Goal: Task Accomplishment & Management: Use online tool/utility

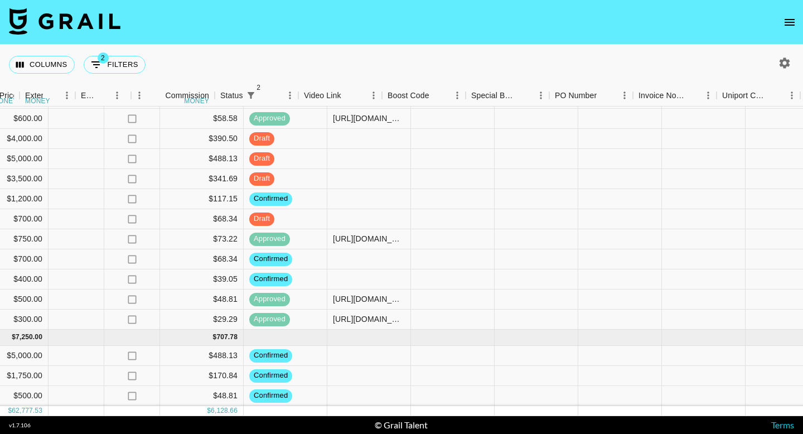
scroll to position [705, 825]
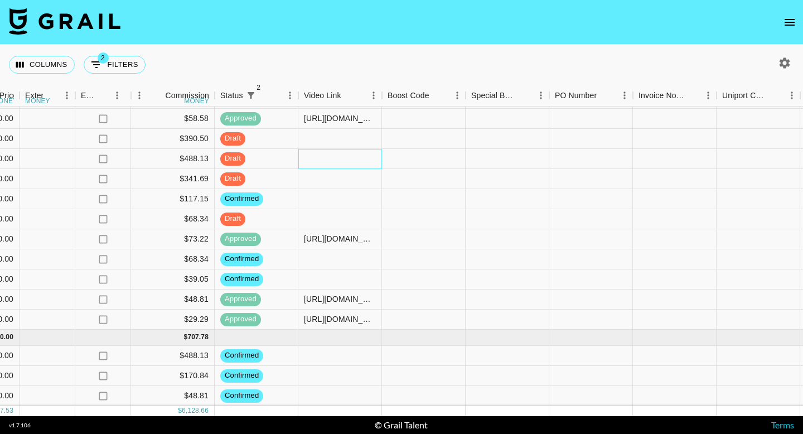
click at [307, 158] on div at bounding box center [340, 159] width 84 height 20
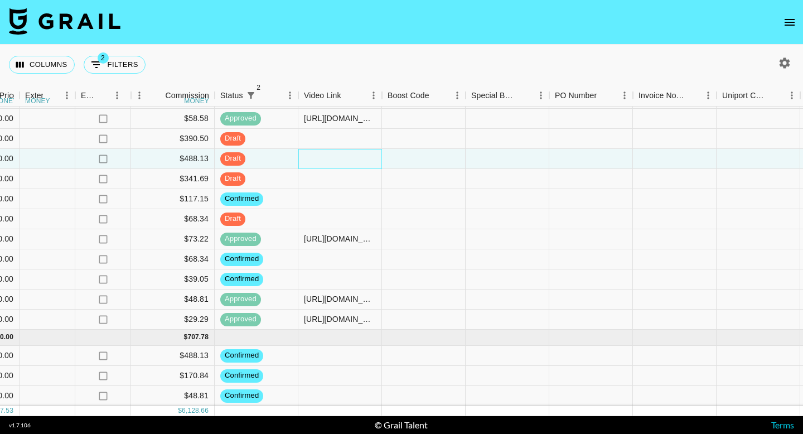
click at [307, 158] on div at bounding box center [340, 159] width 84 height 20
type input "https://www.tiktok.com/@jusskiara/video/7559936558741212447?lang=en"
click at [436, 152] on div at bounding box center [424, 159] width 84 height 20
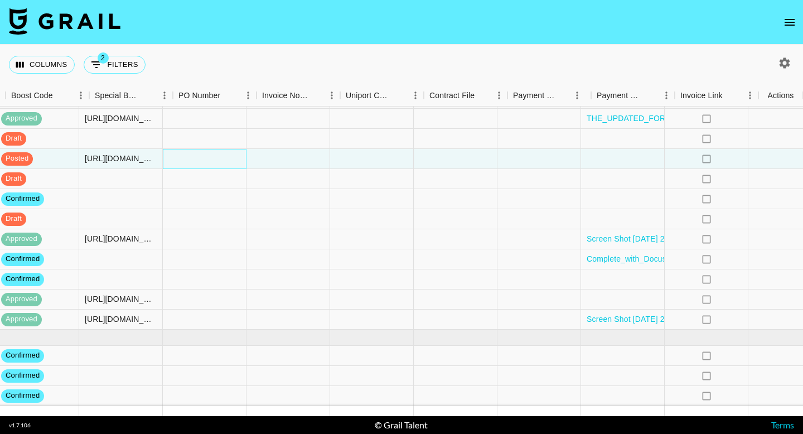
scroll to position [705, 1202]
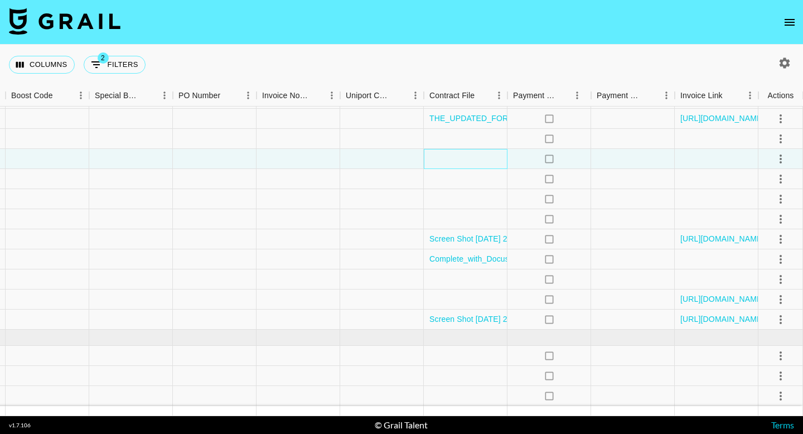
click at [447, 156] on div at bounding box center [466, 159] width 84 height 20
click at [448, 156] on div at bounding box center [466, 159] width 84 height 20
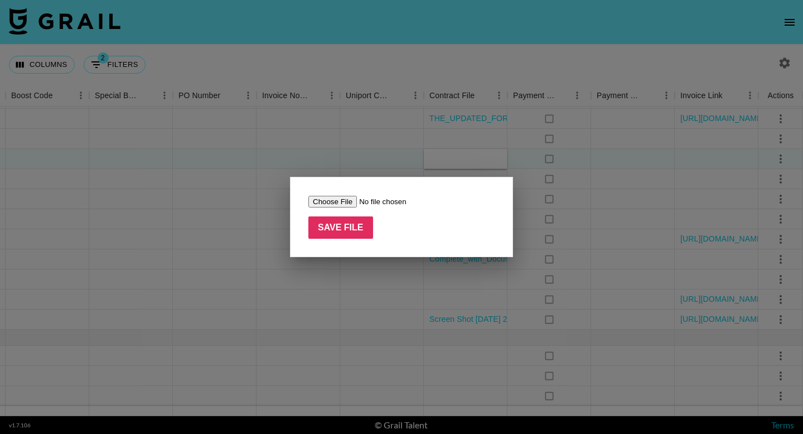
click at [350, 197] on input "file" at bounding box center [378, 202] width 141 height 12
type input "C:\fakepath\DSW x @jusskiara Influencer Agreement (2).pdf"
click at [354, 236] on input "Save File" at bounding box center [340, 227] width 65 height 22
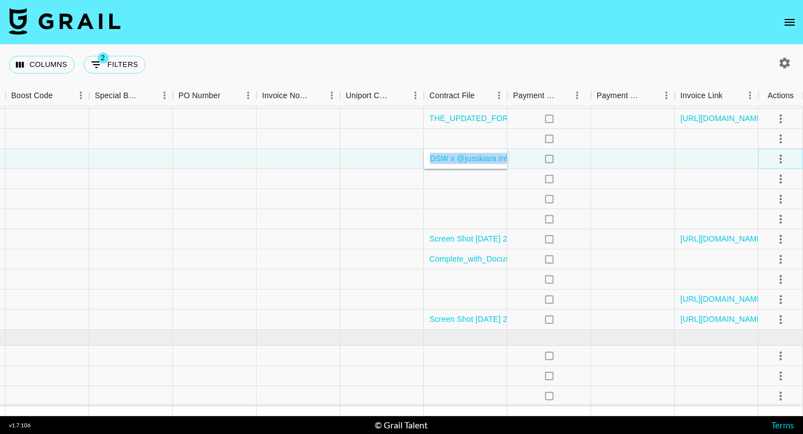
click at [777, 158] on icon "select merge strategy" at bounding box center [780, 158] width 13 height 13
click at [761, 265] on div "Approve" at bounding box center [756, 263] width 34 height 13
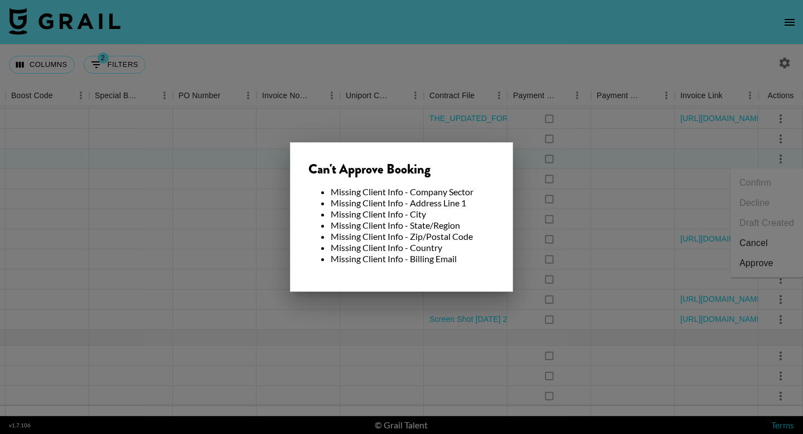
click at [641, 272] on div at bounding box center [401, 217] width 803 height 434
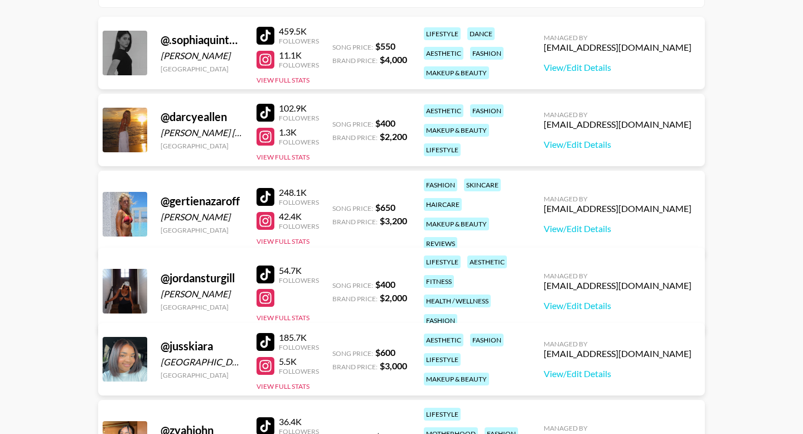
scroll to position [156, 0]
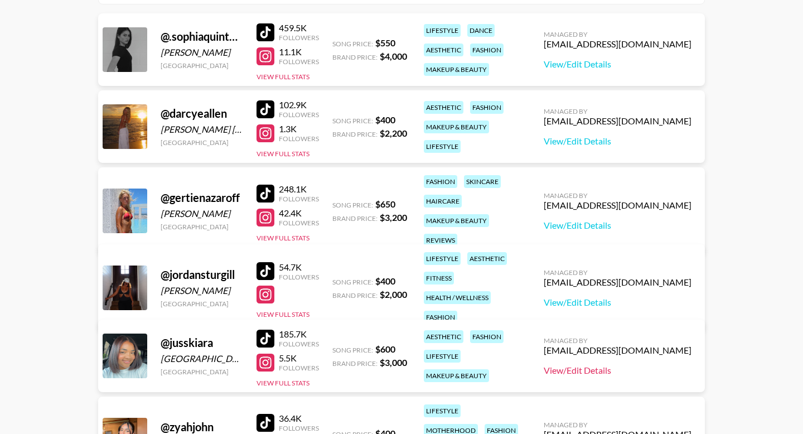
click at [611, 372] on link "View/Edit Details" at bounding box center [618, 370] width 148 height 11
click at [591, 220] on link "View/Edit Details" at bounding box center [618, 225] width 148 height 11
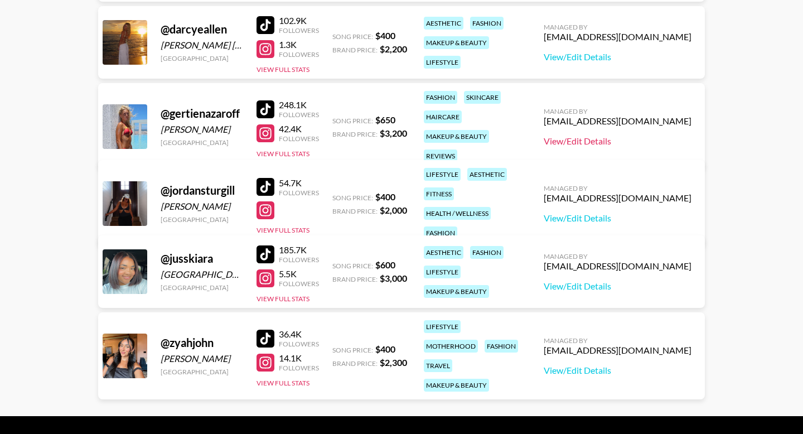
scroll to position [191, 0]
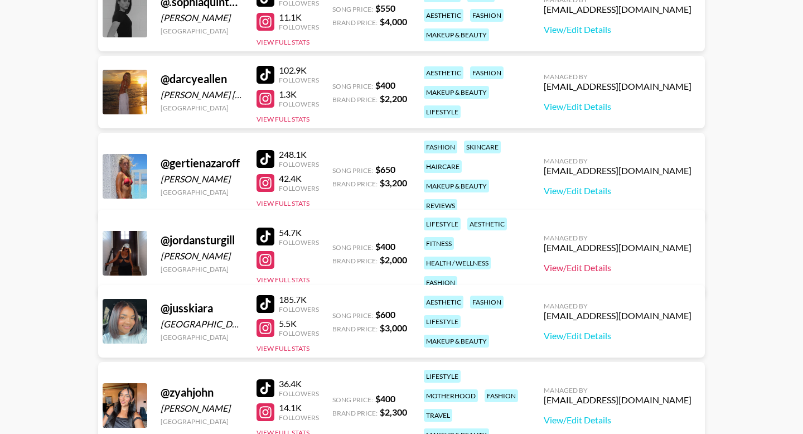
click at [591, 262] on link "View/Edit Details" at bounding box center [618, 267] width 148 height 11
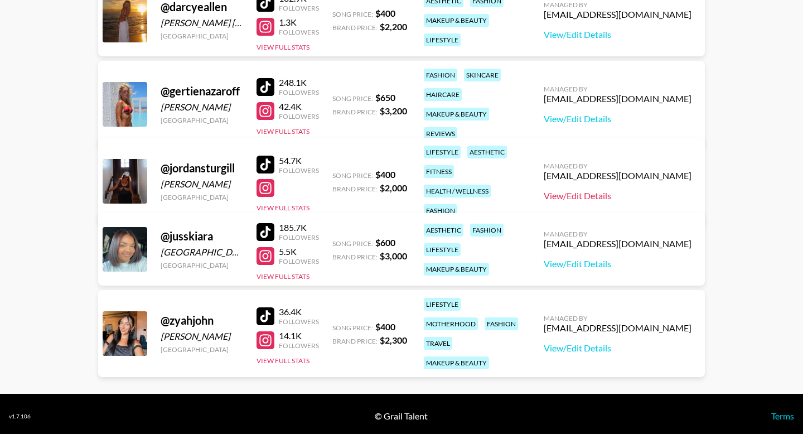
scroll to position [267, 0]
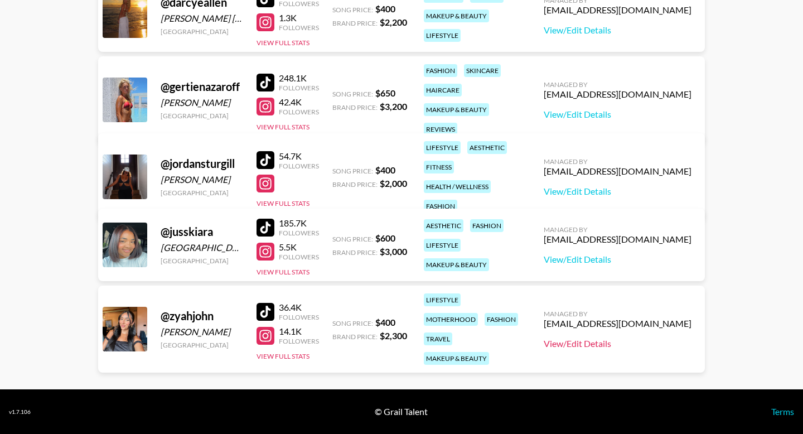
click at [595, 340] on link "View/Edit Details" at bounding box center [618, 343] width 148 height 11
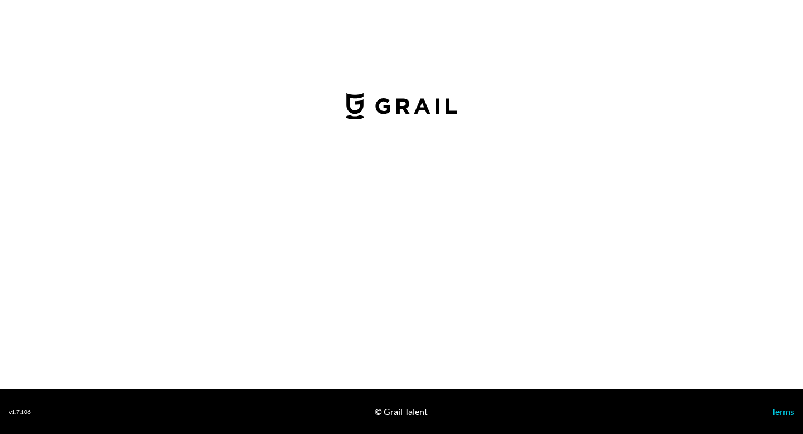
select select "USD"
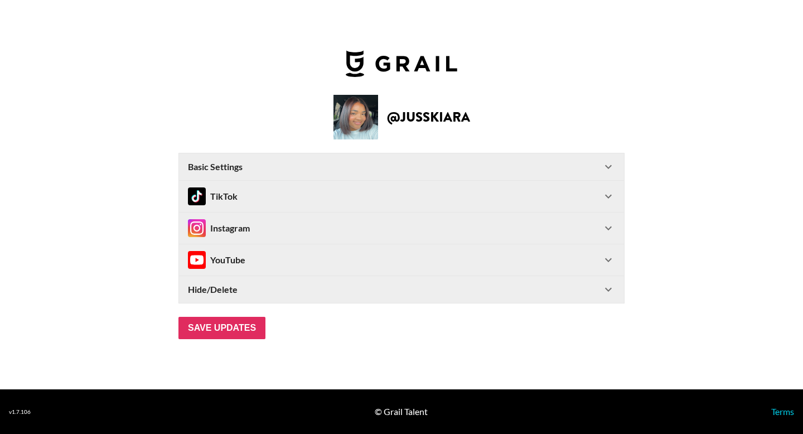
click at [577, 220] on div "Instagram" at bounding box center [395, 228] width 414 height 18
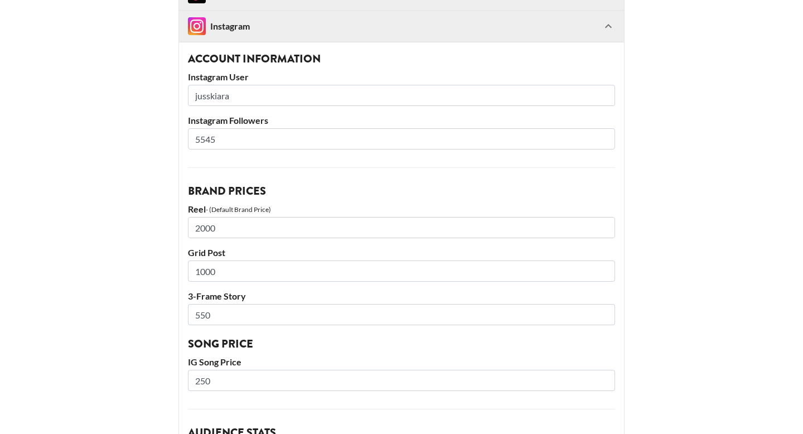
scroll to position [172, 0]
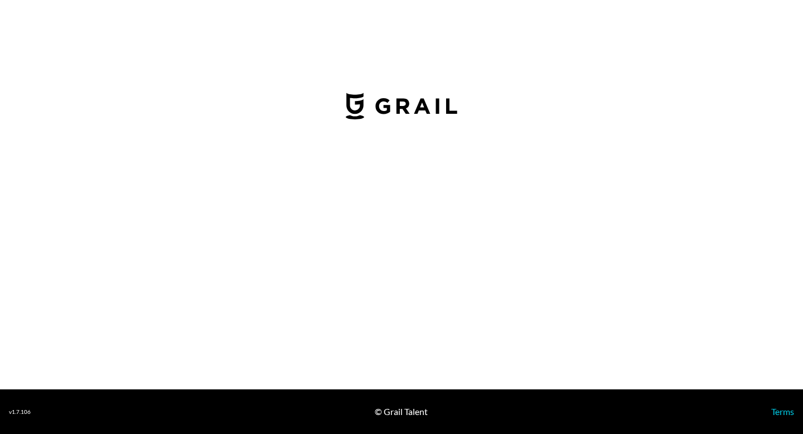
select select "USD"
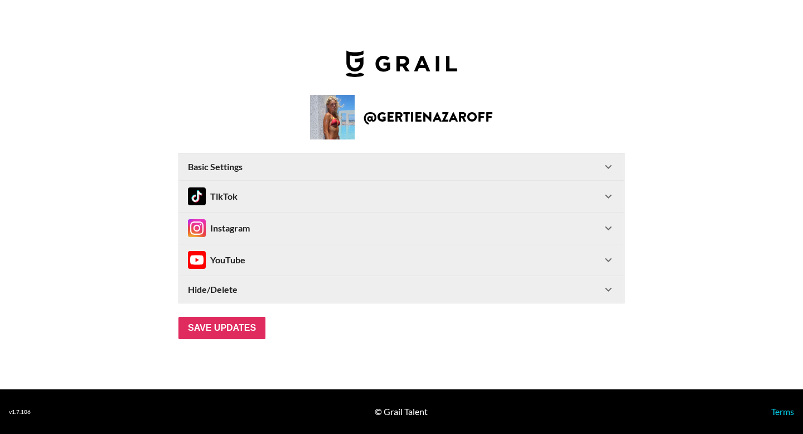
click at [492, 225] on div "Instagram" at bounding box center [395, 228] width 414 height 18
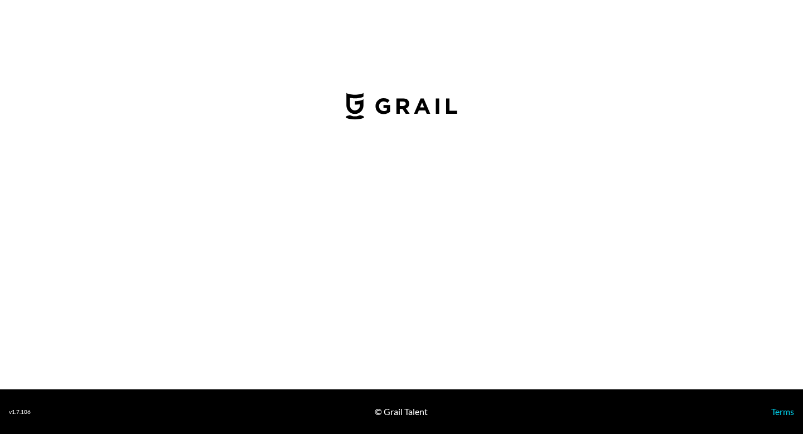
select select "USD"
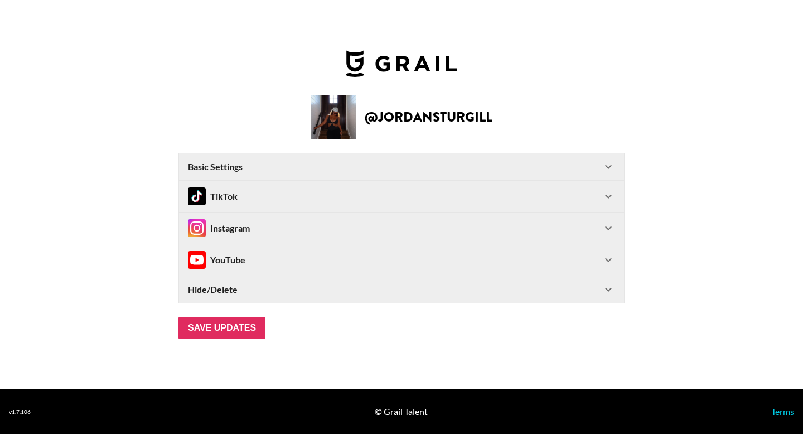
click at [592, 228] on div "Instagram" at bounding box center [395, 228] width 414 height 18
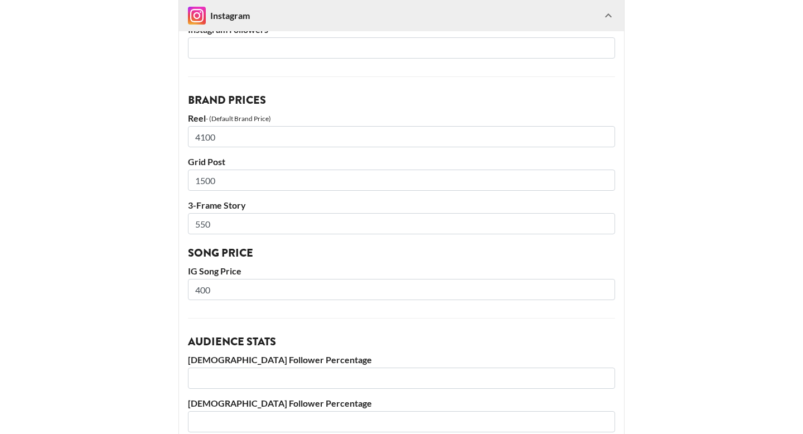
scroll to position [308, 0]
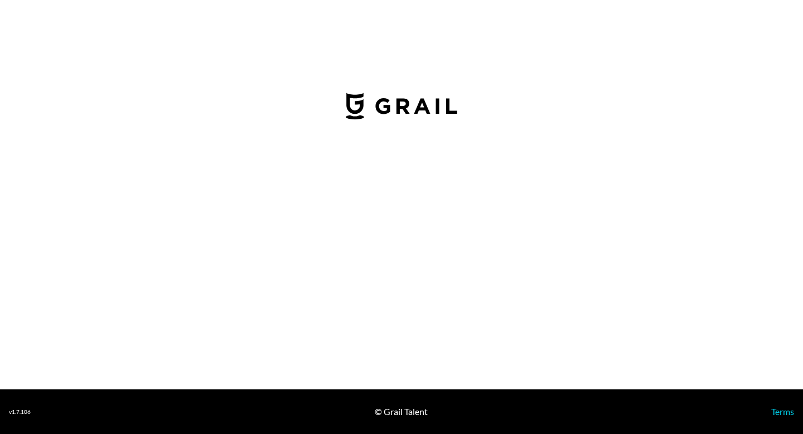
select select "USD"
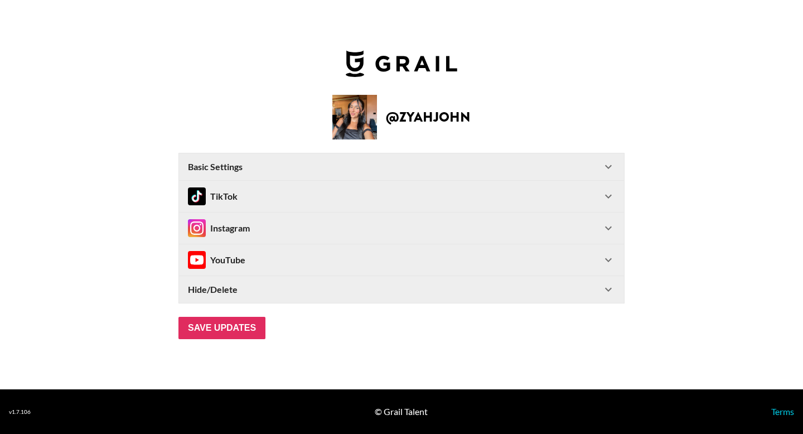
click at [585, 221] on div "Instagram" at bounding box center [395, 228] width 414 height 18
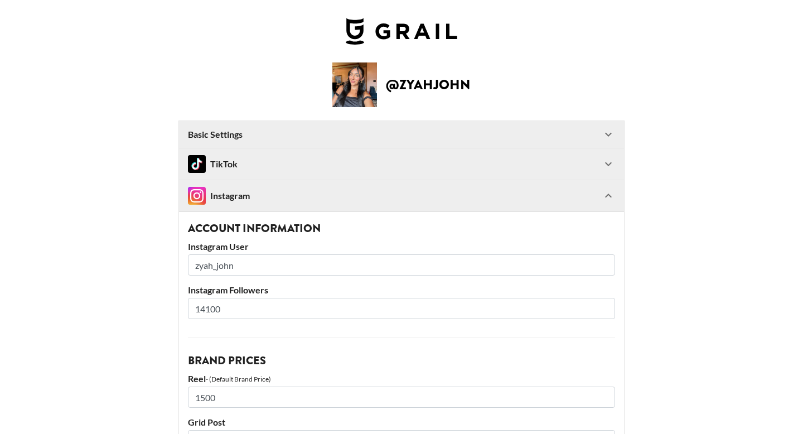
scroll to position [214, 0]
